Goal: Task Accomplishment & Management: Understand process/instructions

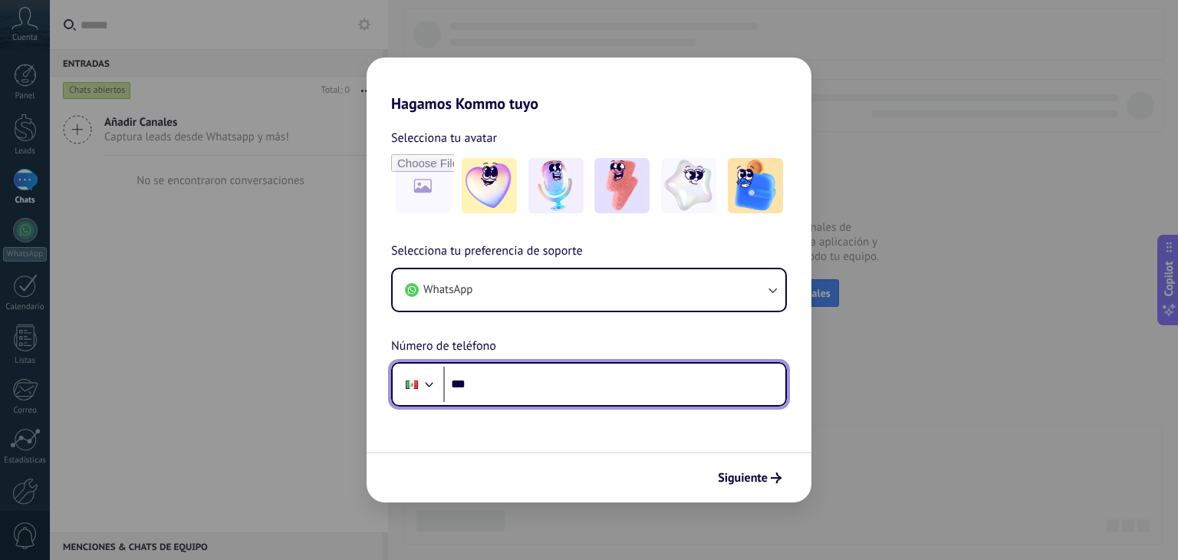
click at [496, 384] on input "***" at bounding box center [614, 383] width 342 height 35
type input "**********"
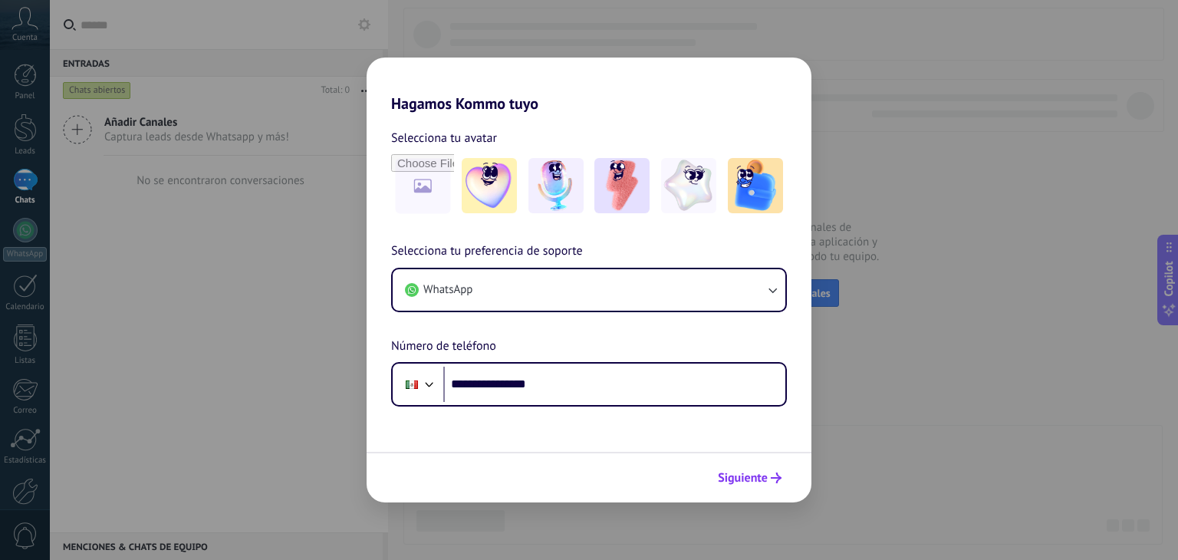
click at [751, 475] on span "Siguiente" at bounding box center [743, 477] width 50 height 11
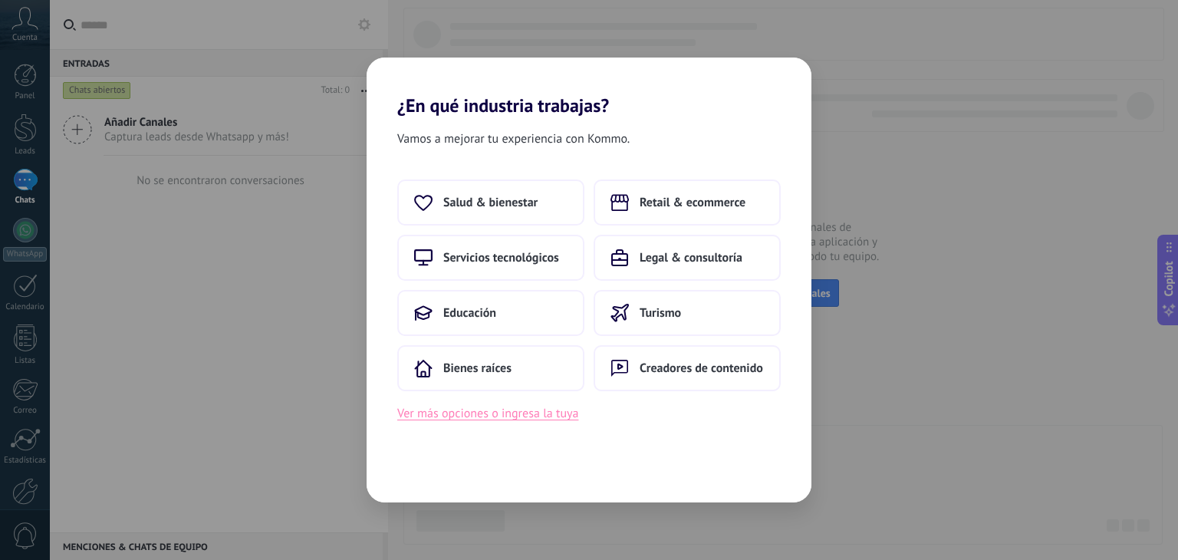
click at [493, 415] on button "Ver más opciones o ingresa la tuya" at bounding box center [487, 413] width 181 height 20
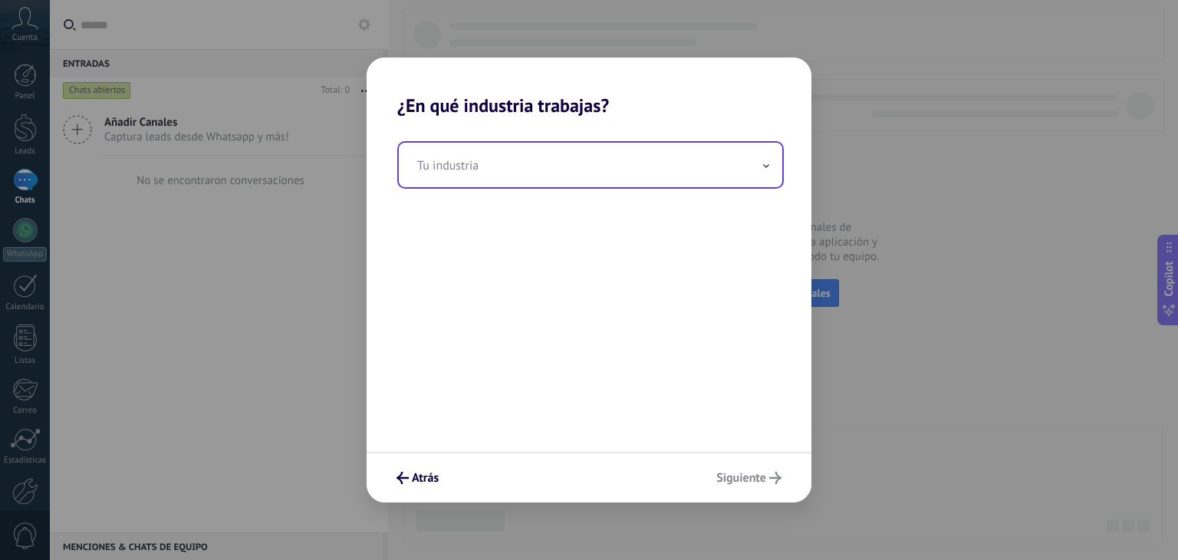
click at [767, 163] on span at bounding box center [766, 165] width 8 height 15
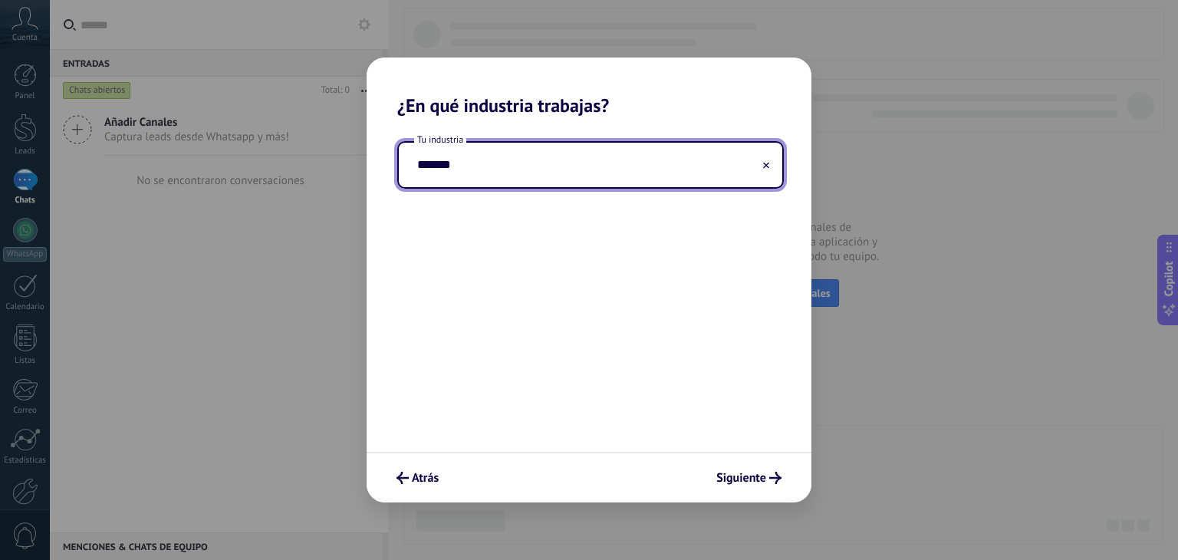
type input "*******"
click at [761, 478] on span "Siguiente" at bounding box center [741, 477] width 50 height 11
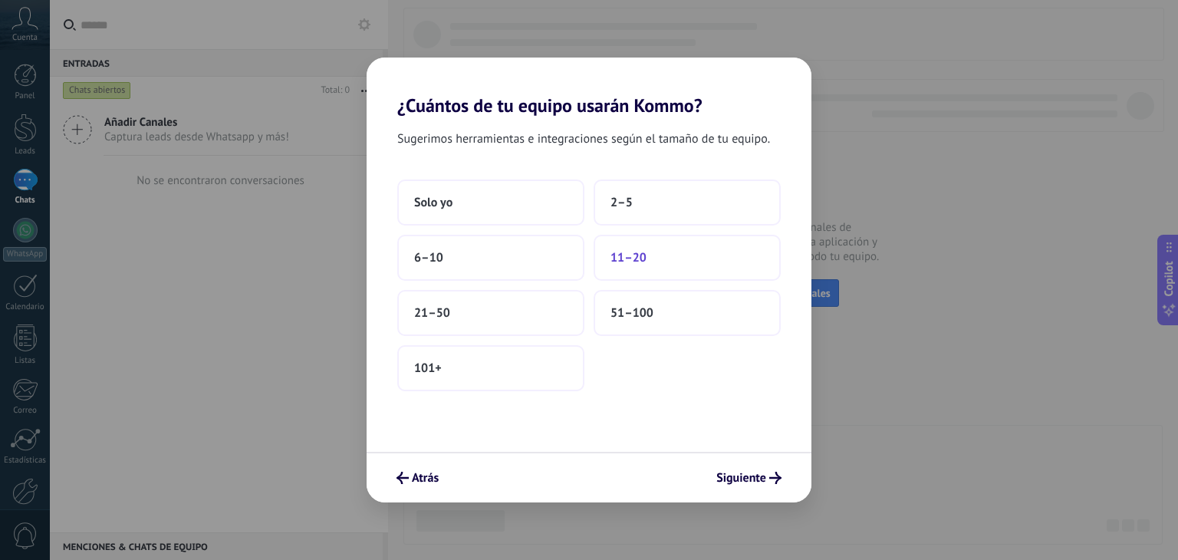
click at [628, 258] on span "11–20" at bounding box center [628, 257] width 36 height 15
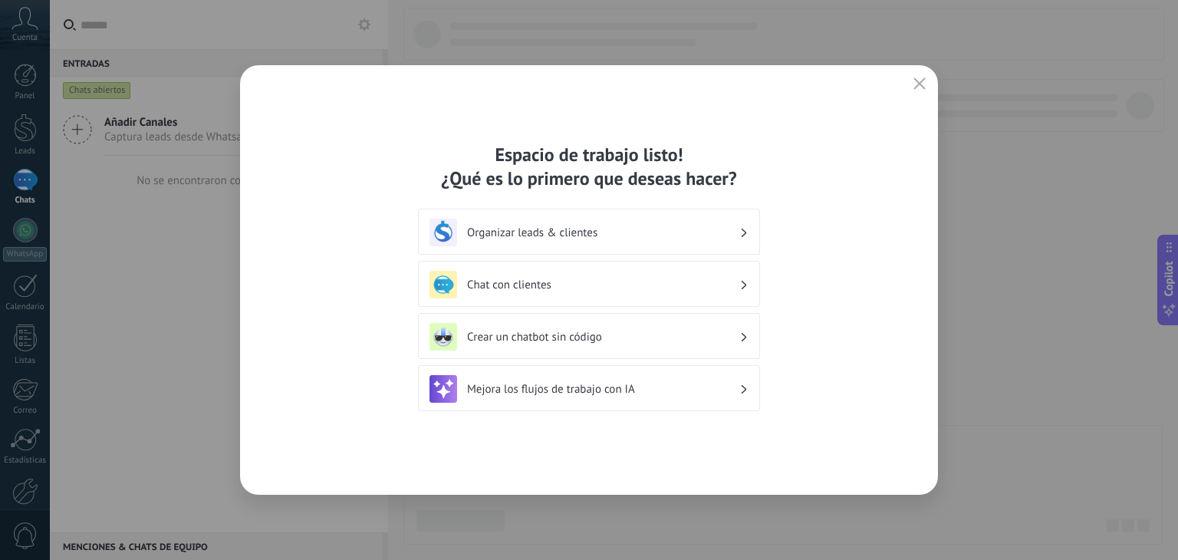
click at [739, 230] on div "Organizar leads & clientes" at bounding box center [588, 233] width 319 height 28
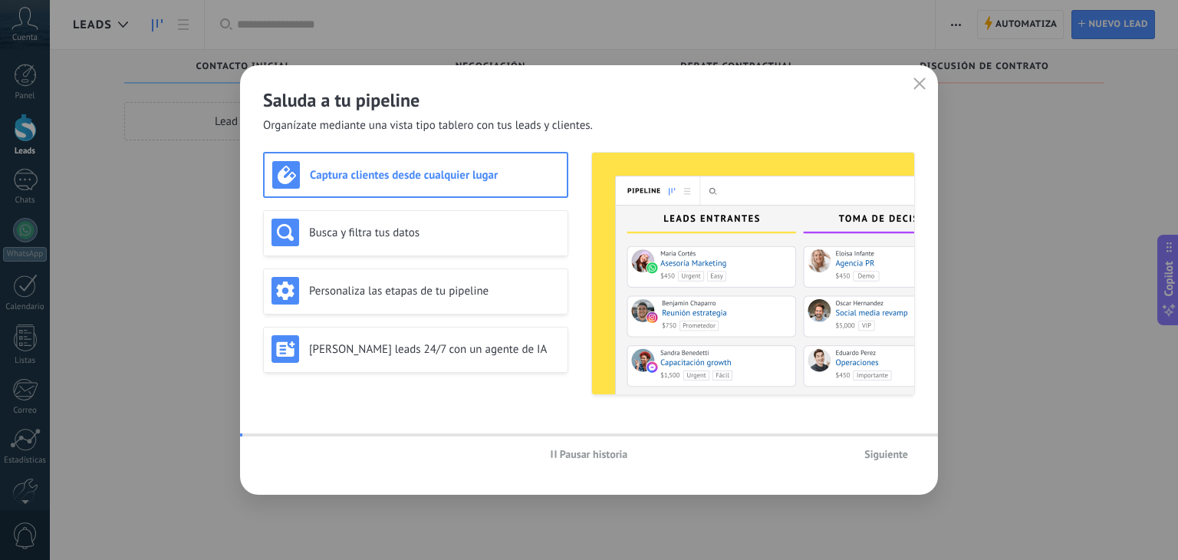
click at [743, 230] on img at bounding box center [753, 274] width 322 height 242
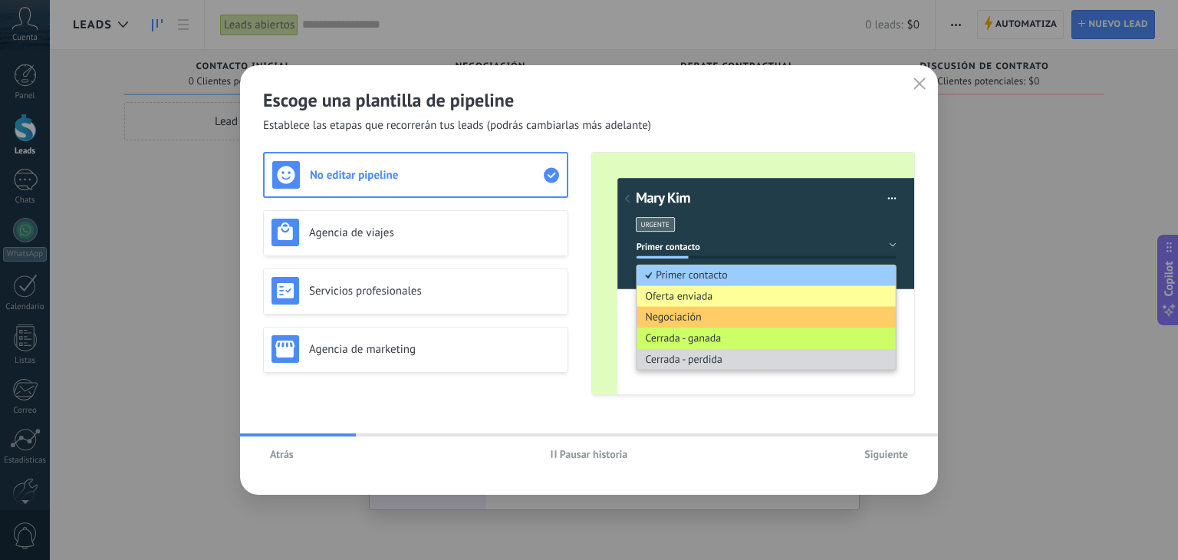
click at [586, 455] on span "Pausar historia" at bounding box center [594, 454] width 68 height 11
click at [586, 455] on span "Iniciar historia" at bounding box center [593, 454] width 66 height 11
click at [892, 455] on span "Siguiente" at bounding box center [886, 454] width 44 height 11
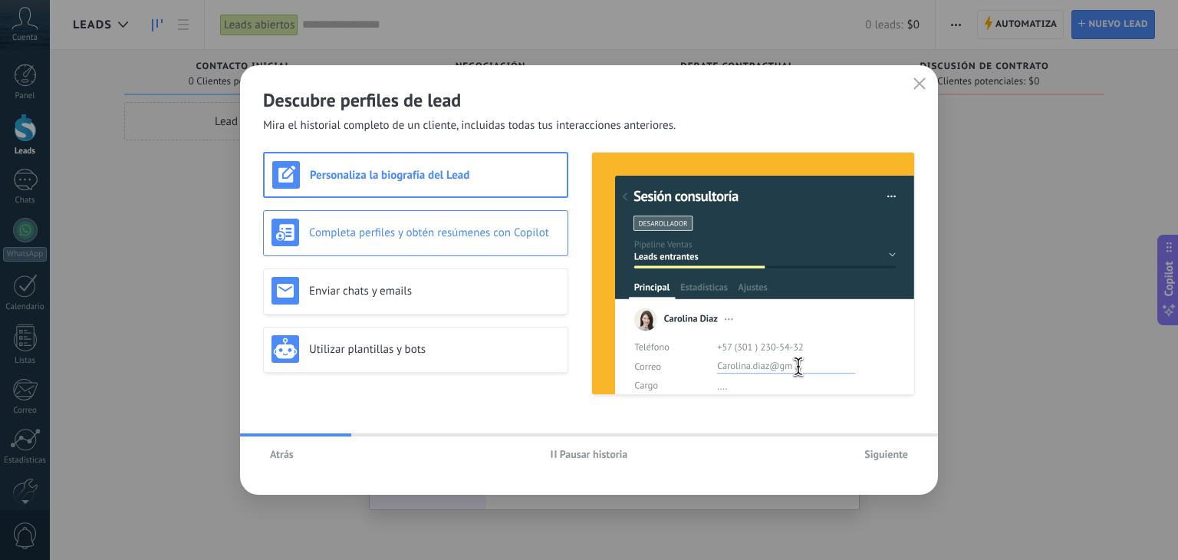
click at [382, 245] on div "Completa perfiles y obtén resúmenes con Copilot" at bounding box center [415, 233] width 288 height 28
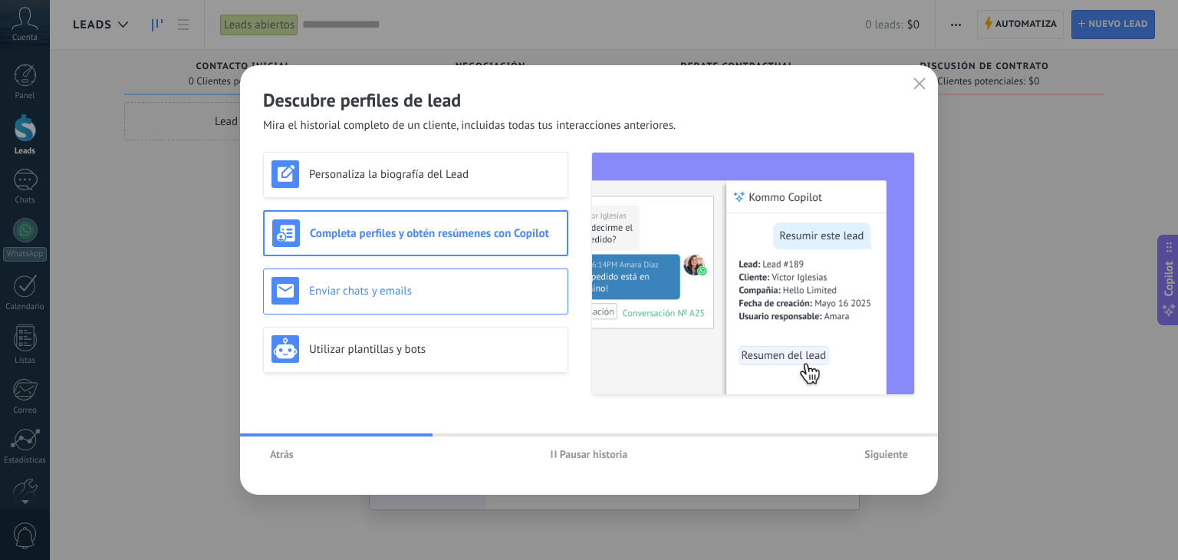
click at [384, 301] on div "Enviar chats y emails" at bounding box center [415, 291] width 288 height 28
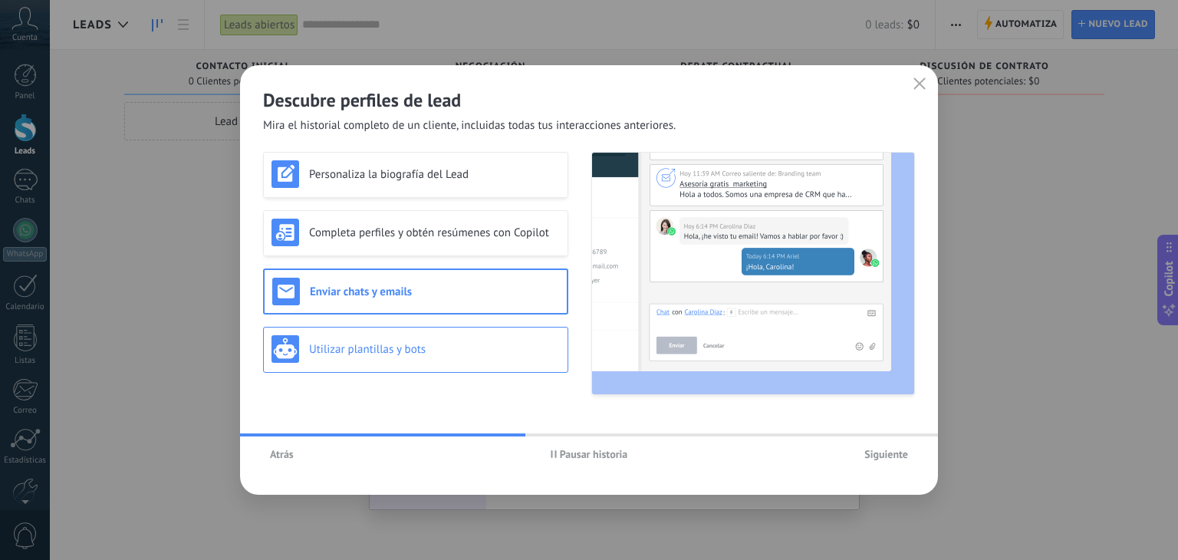
click at [366, 352] on h3 "Utilizar plantillas y bots" at bounding box center [434, 349] width 251 height 15
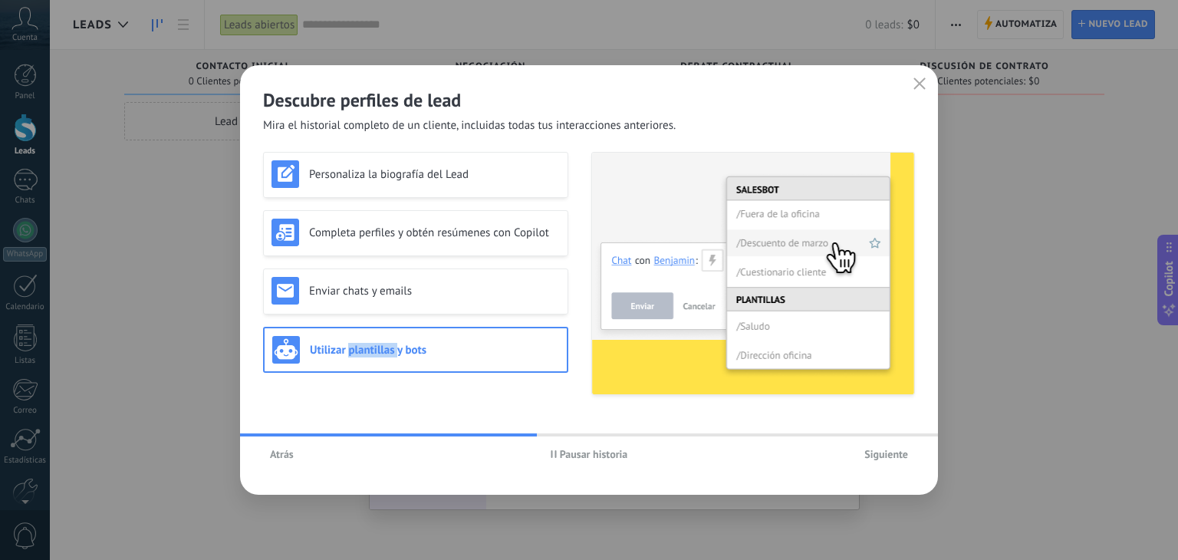
click at [366, 352] on h3 "Utilizar plantillas y bots" at bounding box center [434, 350] width 249 height 15
click at [386, 167] on h3 "Personaliza la biografía del Lead" at bounding box center [434, 174] width 251 height 15
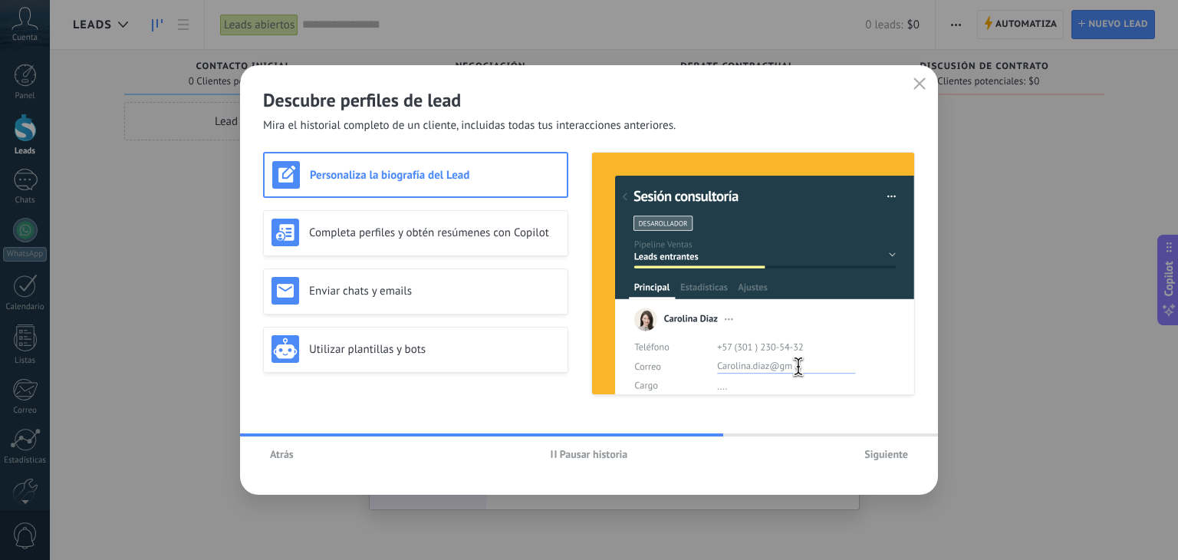
click at [578, 457] on span "Pausar historia" at bounding box center [594, 454] width 68 height 11
click at [578, 457] on span "Iniciar historia" at bounding box center [593, 454] width 66 height 11
click at [886, 449] on span "Siguiente" at bounding box center [886, 454] width 44 height 11
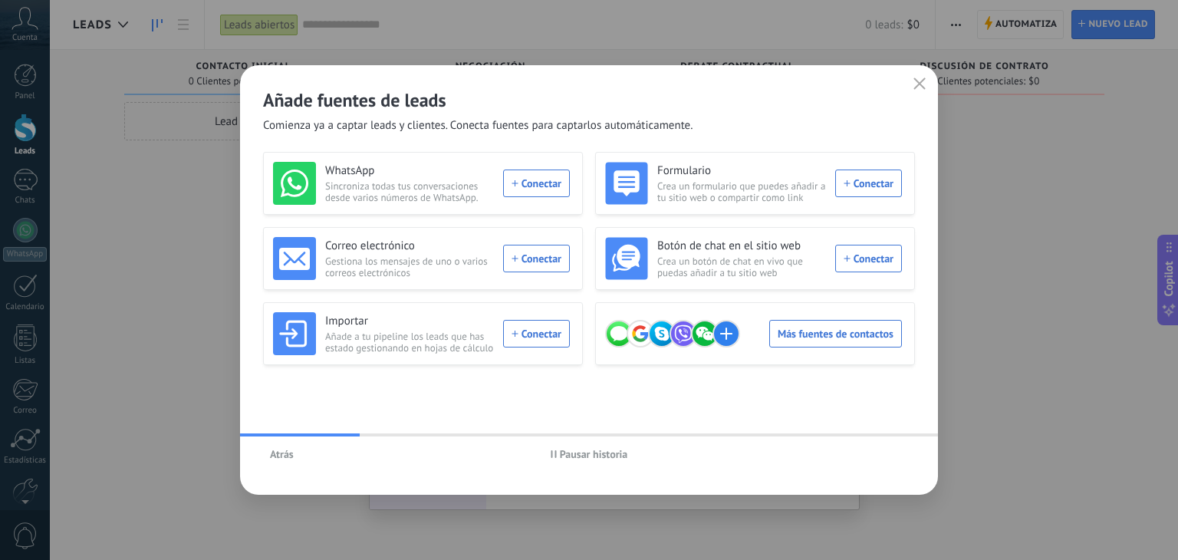
click at [592, 462] on button "Pausar historia" at bounding box center [589, 453] width 91 height 23
click at [587, 450] on span "Iniciar historia" at bounding box center [593, 454] width 66 height 11
click at [917, 80] on icon "button" at bounding box center [919, 83] width 12 height 12
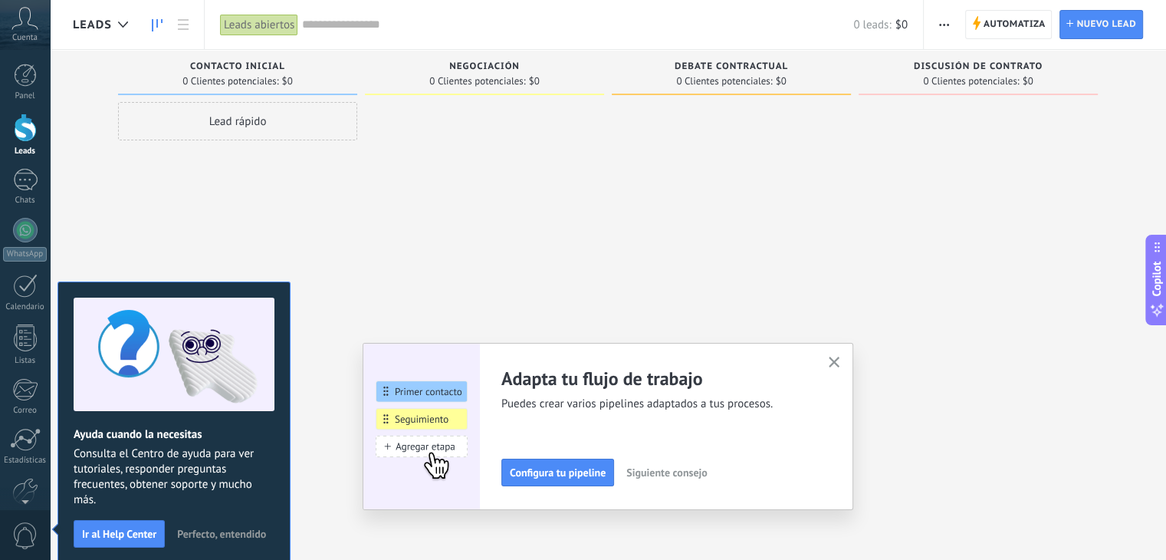
click at [837, 357] on icon "button" at bounding box center [835, 363] width 12 height 12
